Goal: Information Seeking & Learning: Check status

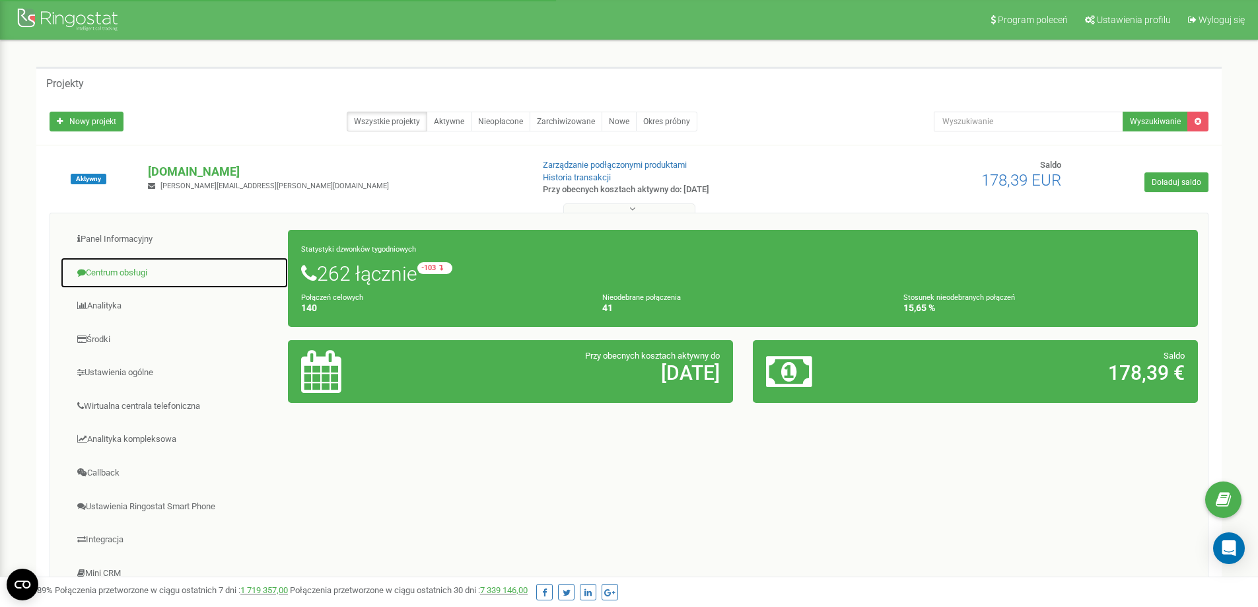
click at [147, 275] on link "Centrum obsługi" at bounding box center [174, 273] width 229 height 32
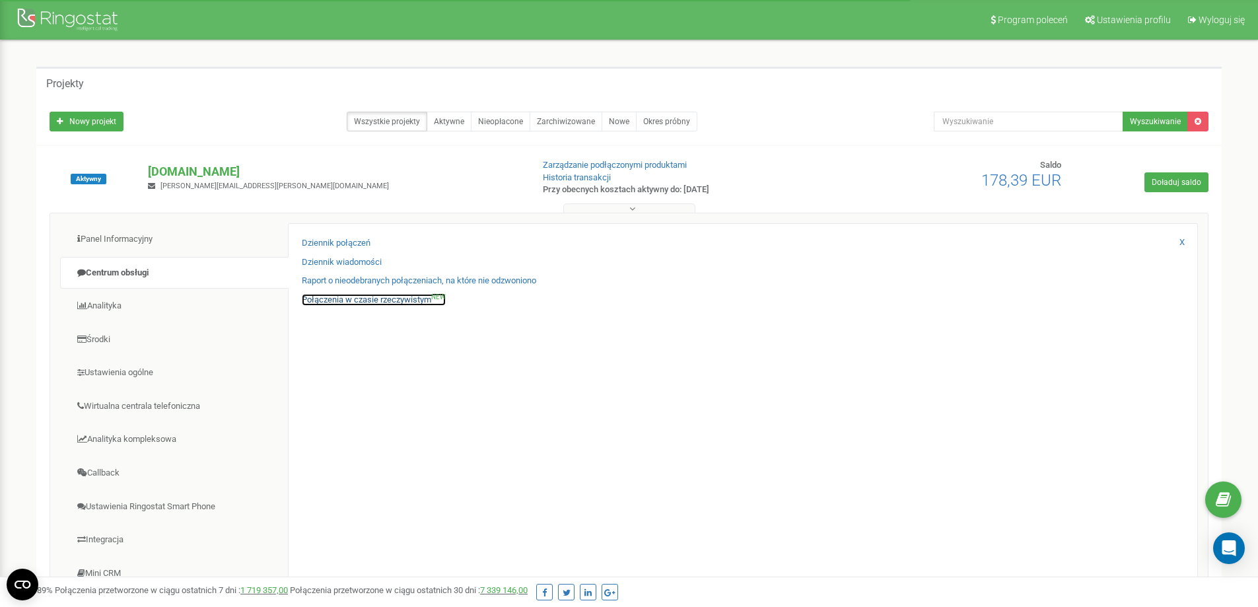
click at [363, 301] on link "Połączenia w czasie rzeczywistym NEW" at bounding box center [374, 300] width 144 height 13
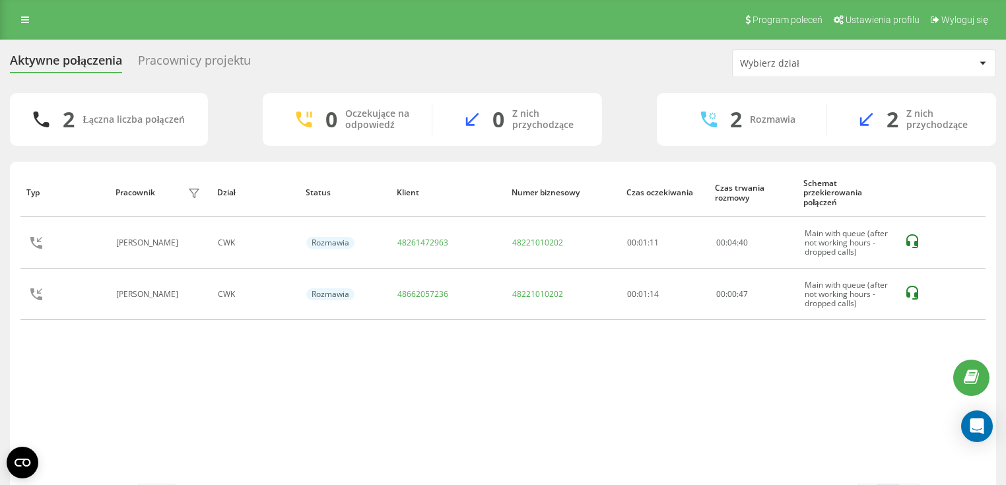
click at [219, 67] on div "Pracownicy projektu" at bounding box center [194, 63] width 113 height 20
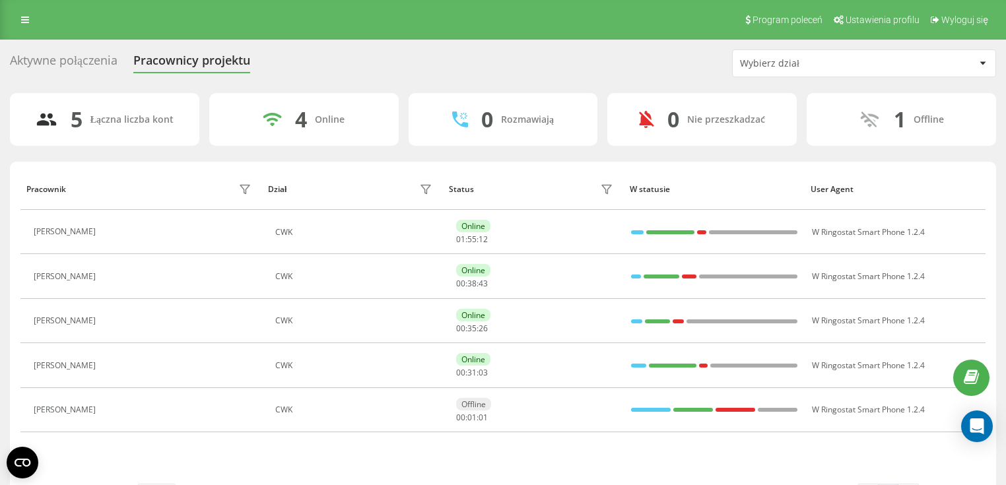
click at [741, 86] on div "Aktywne połączenia Pracownicy projektu Wybierz dział 5 Łączna liczba kont 4 Onl…" at bounding box center [503, 284] width 987 height 468
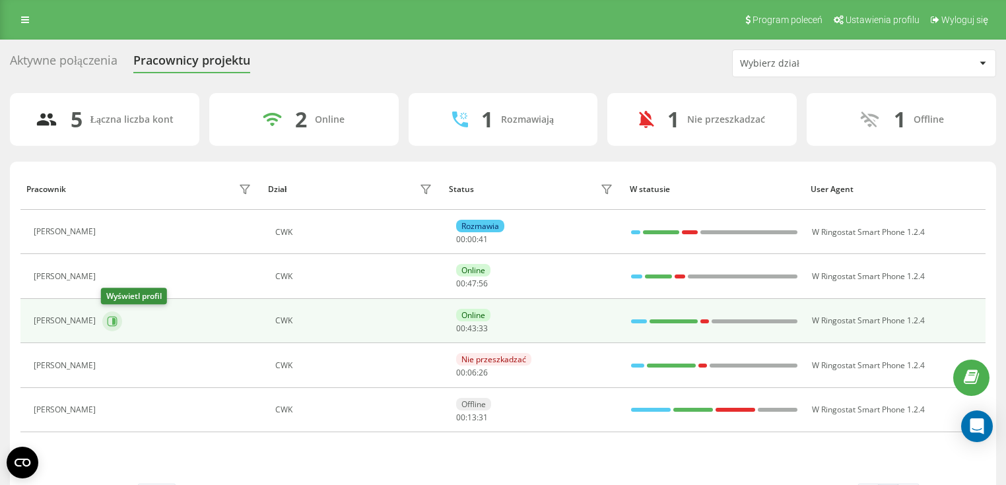
click at [114, 319] on icon at bounding box center [113, 321] width 3 height 7
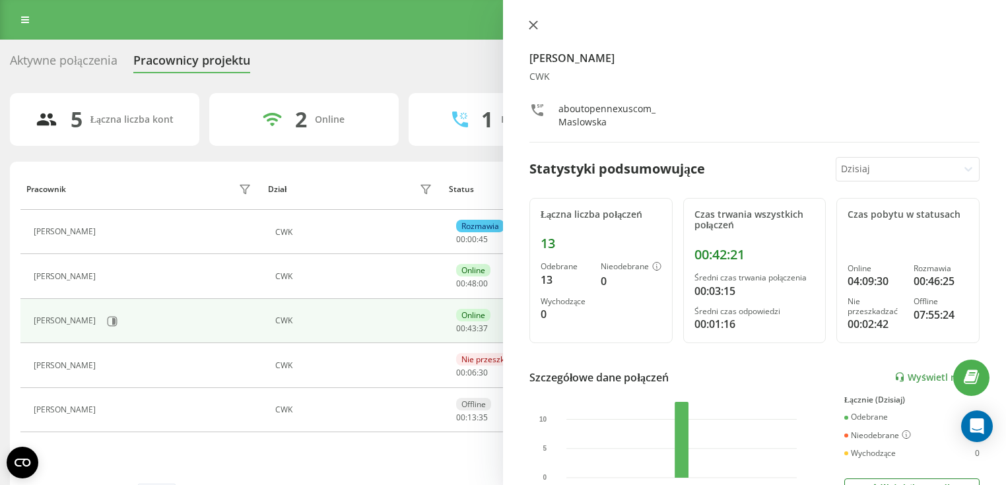
click at [540, 23] on button at bounding box center [533, 26] width 17 height 13
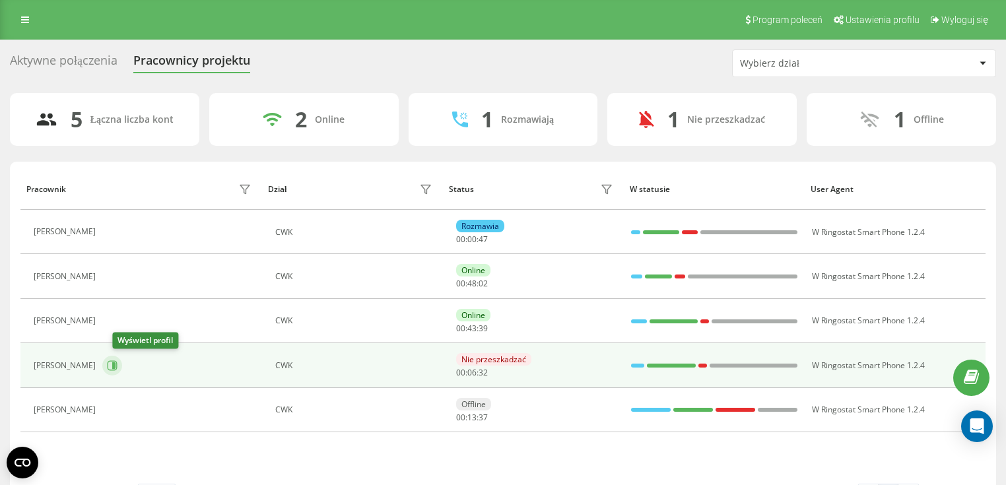
click at [118, 362] on icon at bounding box center [112, 366] width 11 height 11
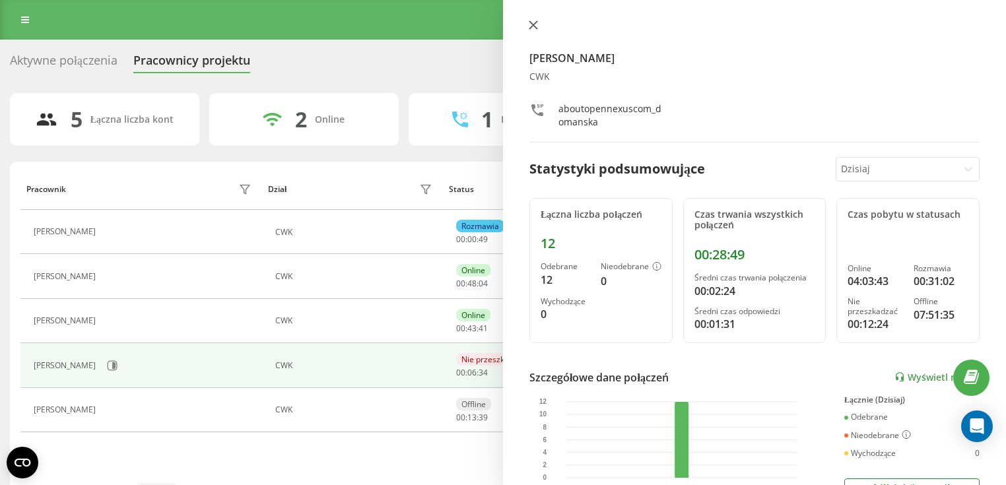
click at [536, 26] on icon at bounding box center [533, 24] width 9 height 9
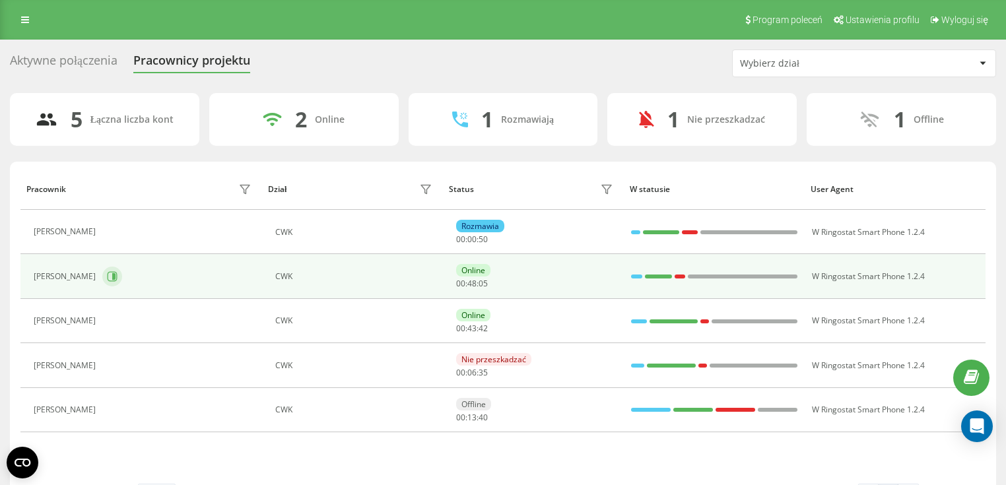
click at [112, 273] on icon at bounding box center [113, 276] width 3 height 7
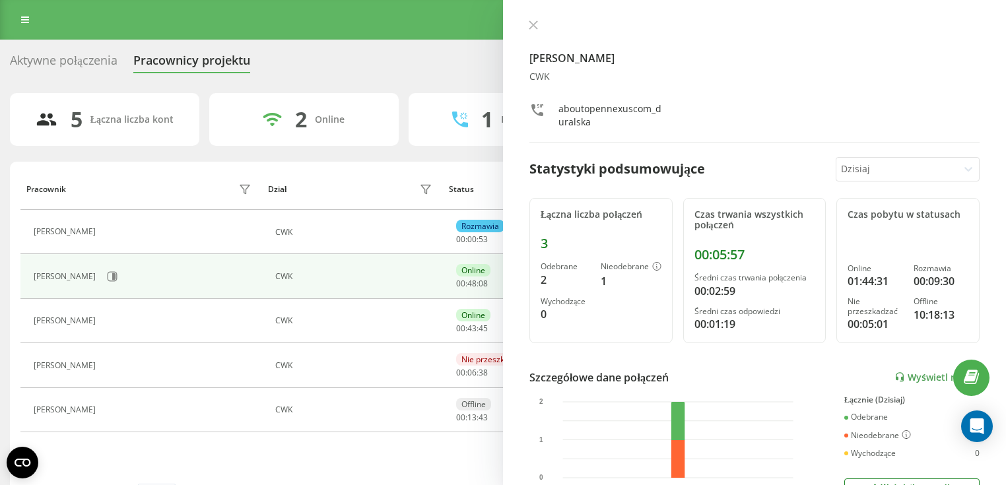
click at [532, 32] on div at bounding box center [755, 26] width 450 height 13
click at [534, 25] on icon at bounding box center [534, 25] width 8 height 8
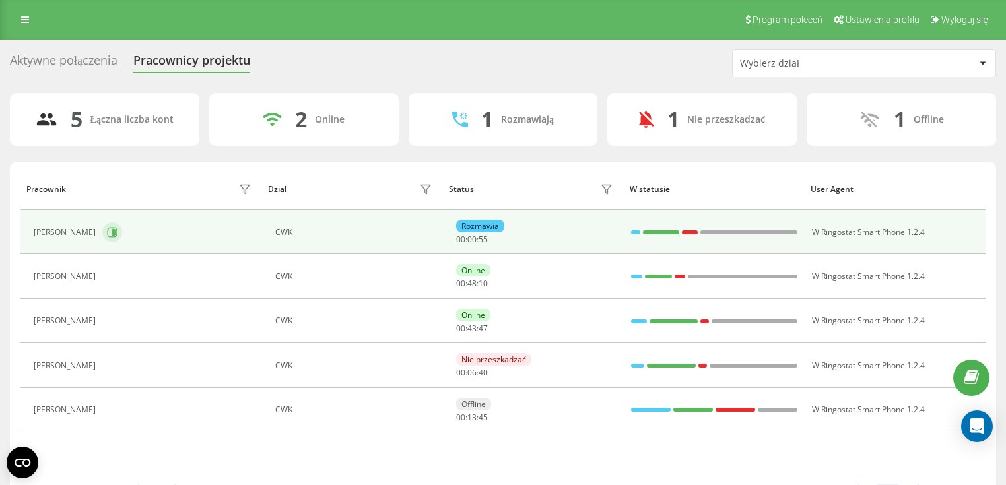
click at [108, 236] on icon at bounding box center [113, 232] width 10 height 10
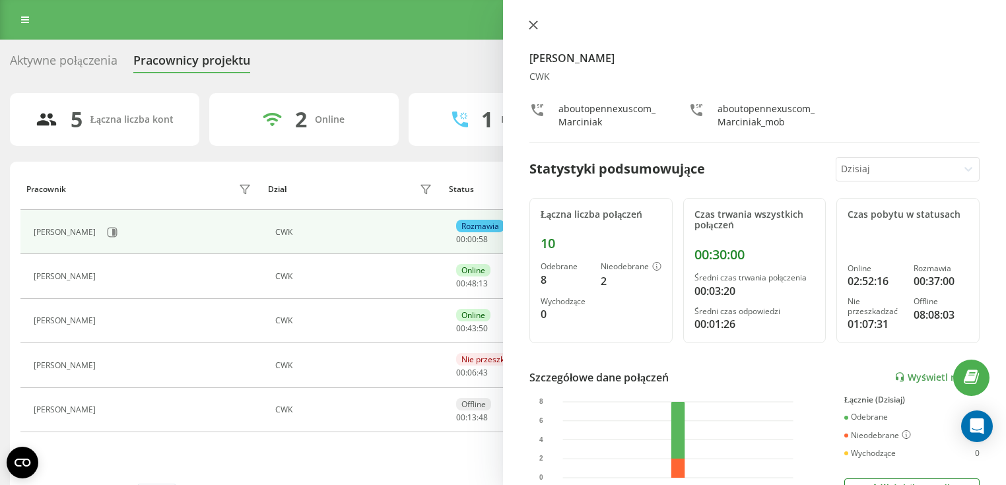
click at [536, 24] on icon at bounding box center [533, 24] width 9 height 9
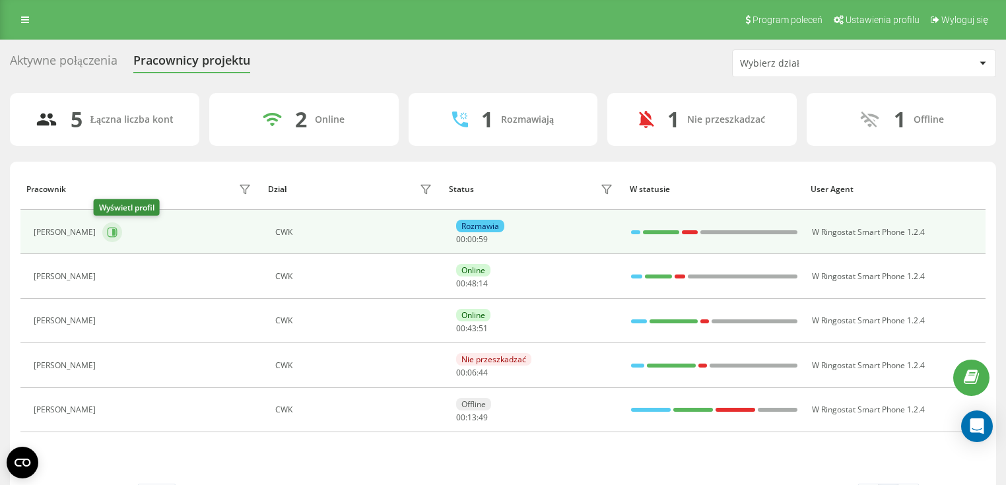
click at [112, 233] on icon at bounding box center [113, 232] width 3 height 7
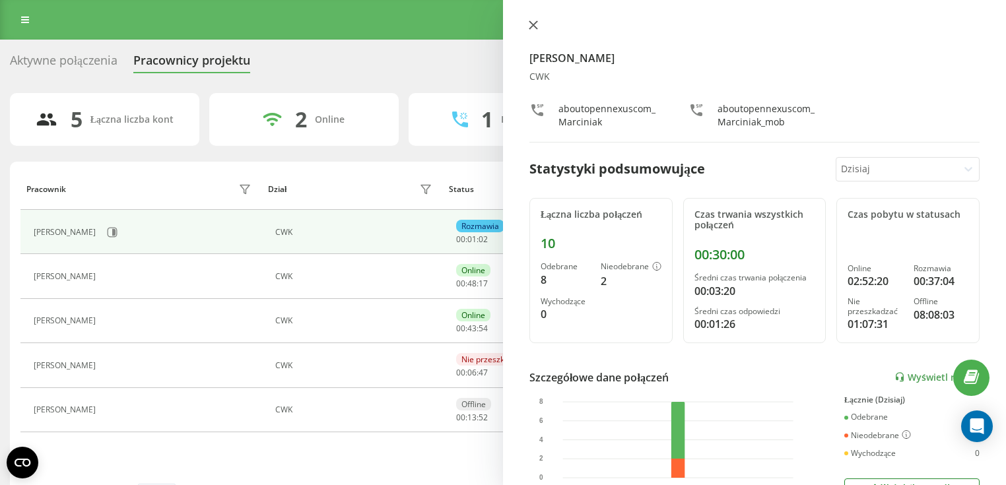
click at [534, 24] on icon at bounding box center [534, 25] width 8 height 8
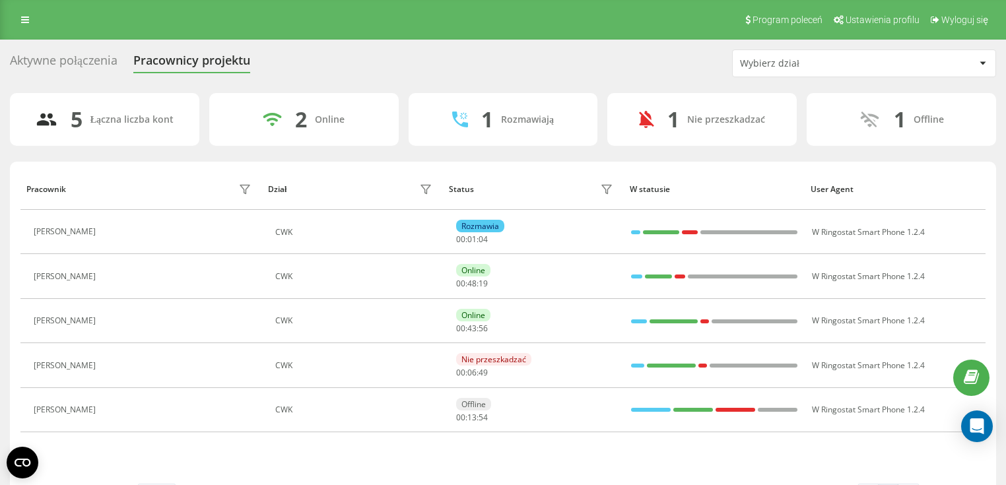
drag, startPoint x: 567, startPoint y: 439, endPoint x: 349, endPoint y: 201, distance: 322.5
click at [349, 201] on div "Pracownik Dział Status W statusie User Agent Ewa Marciniak CWK Rozmawia 00 : 01…" at bounding box center [503, 326] width 966 height 316
click at [364, 159] on div "5 Łączna liczba kont 2 Online 1 Rozmawiają 1 Nie przeszkadzać 1 Offline Pracown…" at bounding box center [503, 305] width 987 height 424
